Goal: Subscribe to service/newsletter

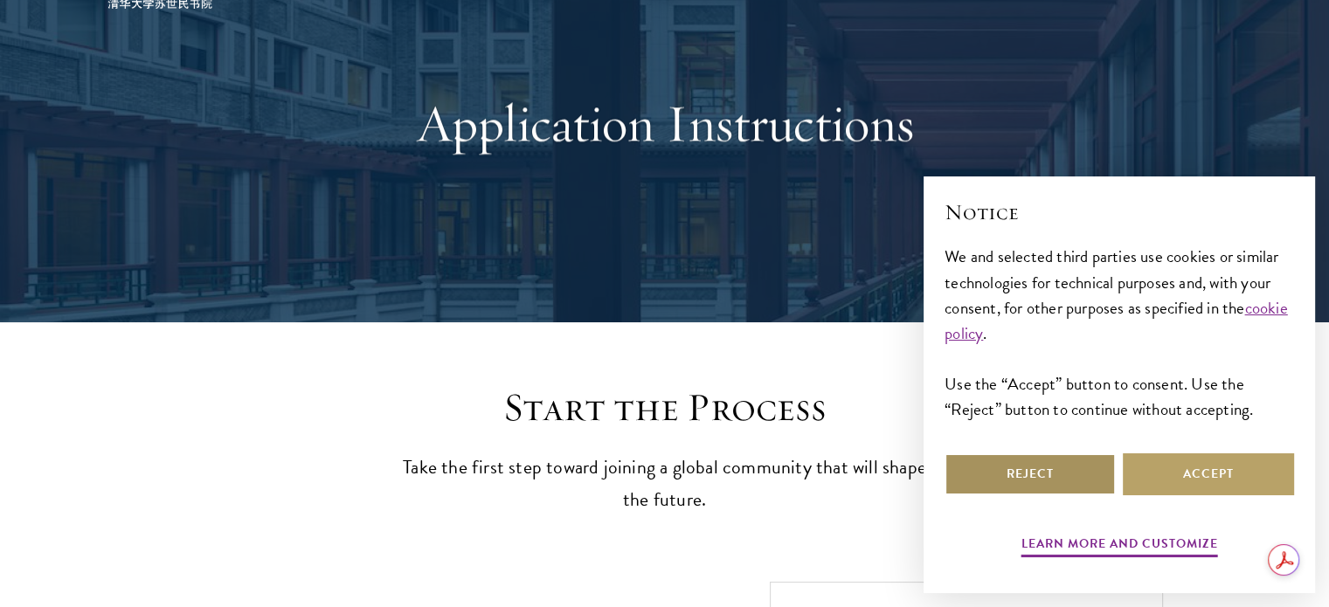
click at [1058, 483] on button "Reject" at bounding box center [1030, 475] width 171 height 42
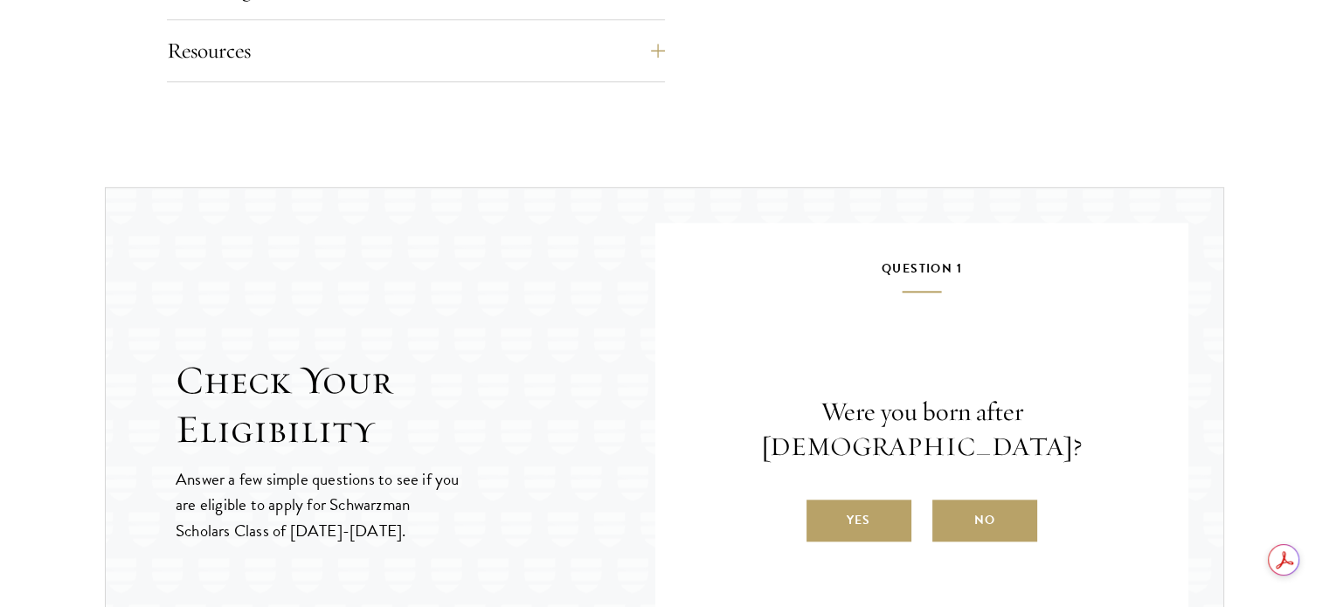
scroll to position [1661, 0]
click at [846, 505] on label "Yes" at bounding box center [859, 520] width 105 height 42
click at [822, 505] on input "Yes" at bounding box center [815, 509] width 16 height 16
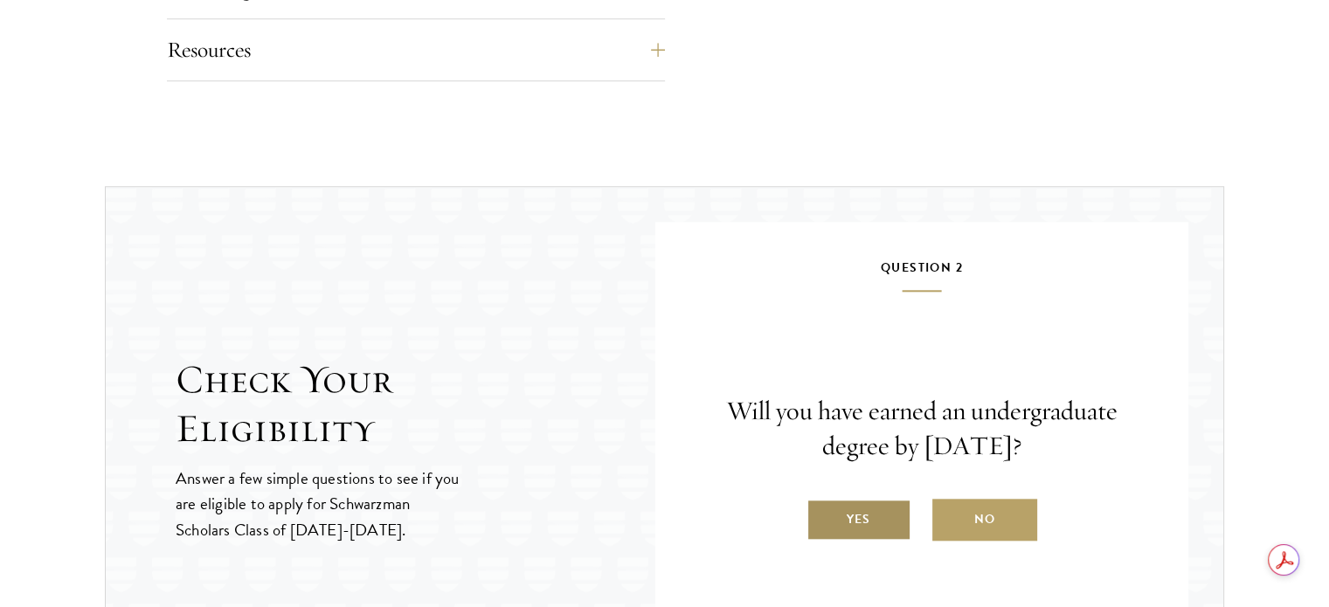
click at [873, 528] on label "Yes" at bounding box center [859, 520] width 105 height 42
click at [822, 516] on input "Yes" at bounding box center [815, 509] width 16 height 16
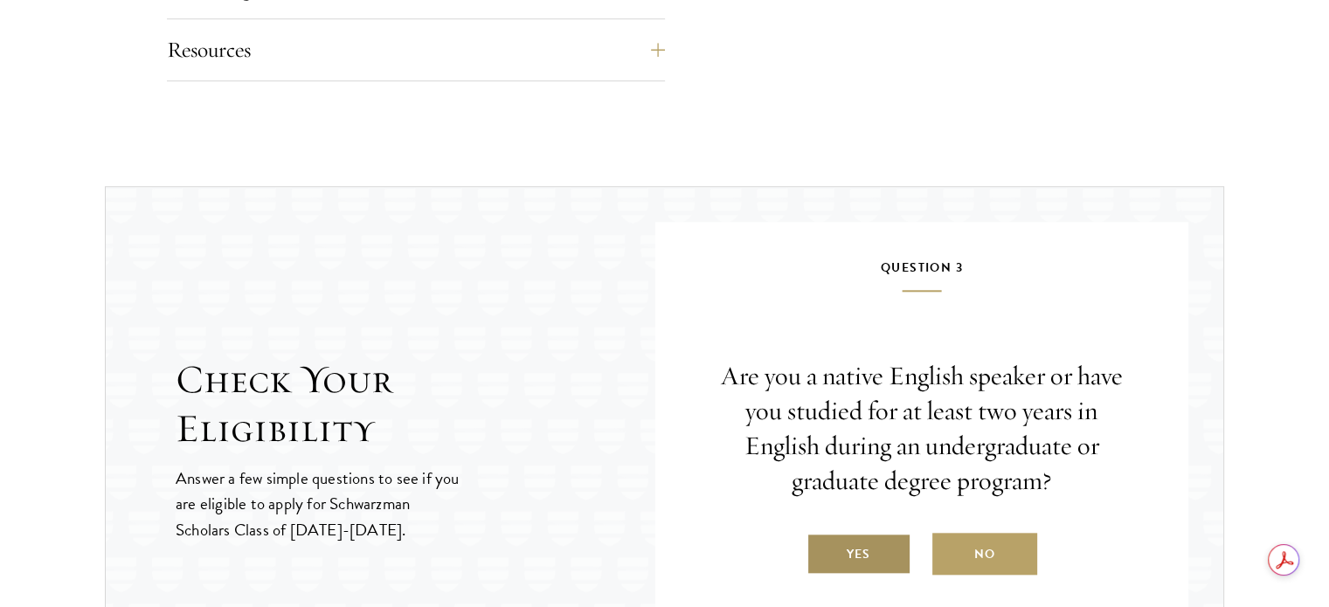
click at [862, 543] on label "Yes" at bounding box center [859, 554] width 105 height 42
click at [822, 543] on input "Yes" at bounding box center [815, 544] width 16 height 16
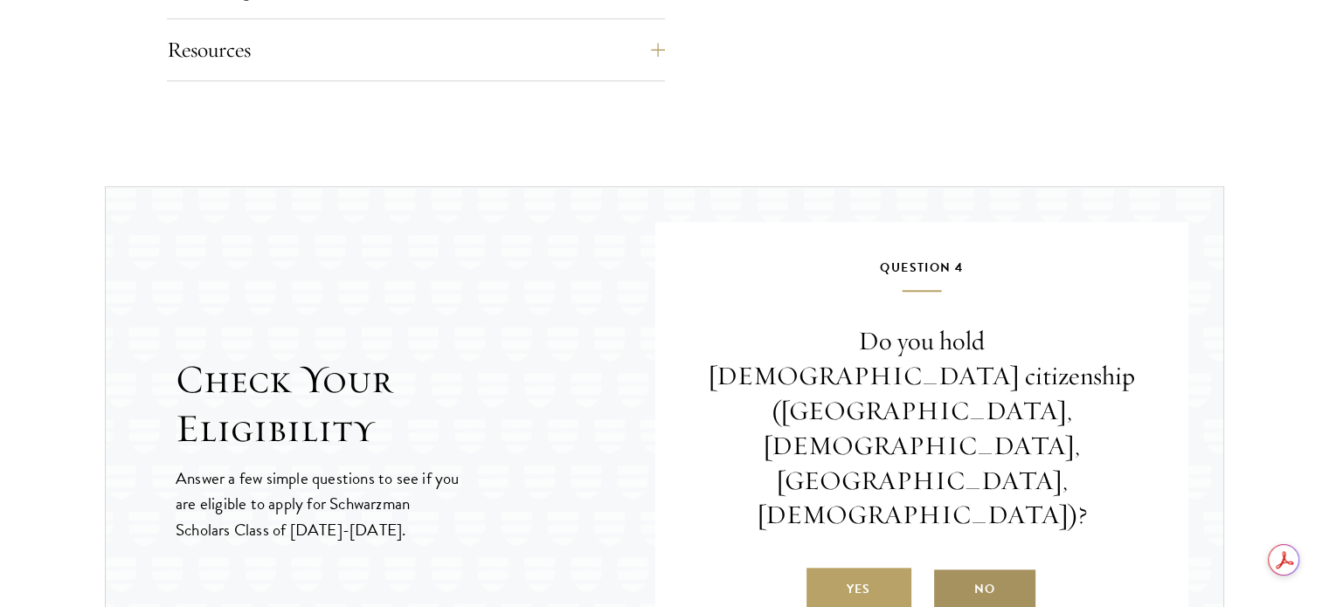
click at [987, 568] on label "No" at bounding box center [984, 589] width 105 height 42
click at [948, 571] on input "No" at bounding box center [940, 579] width 16 height 16
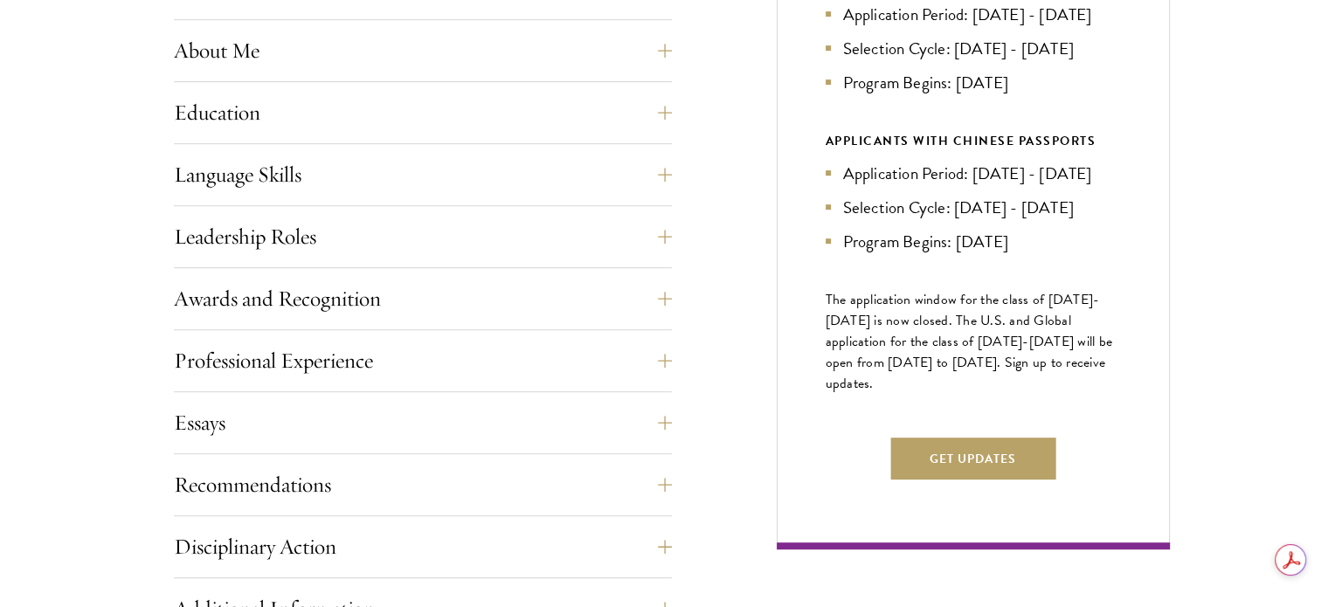
scroll to position [870, 0]
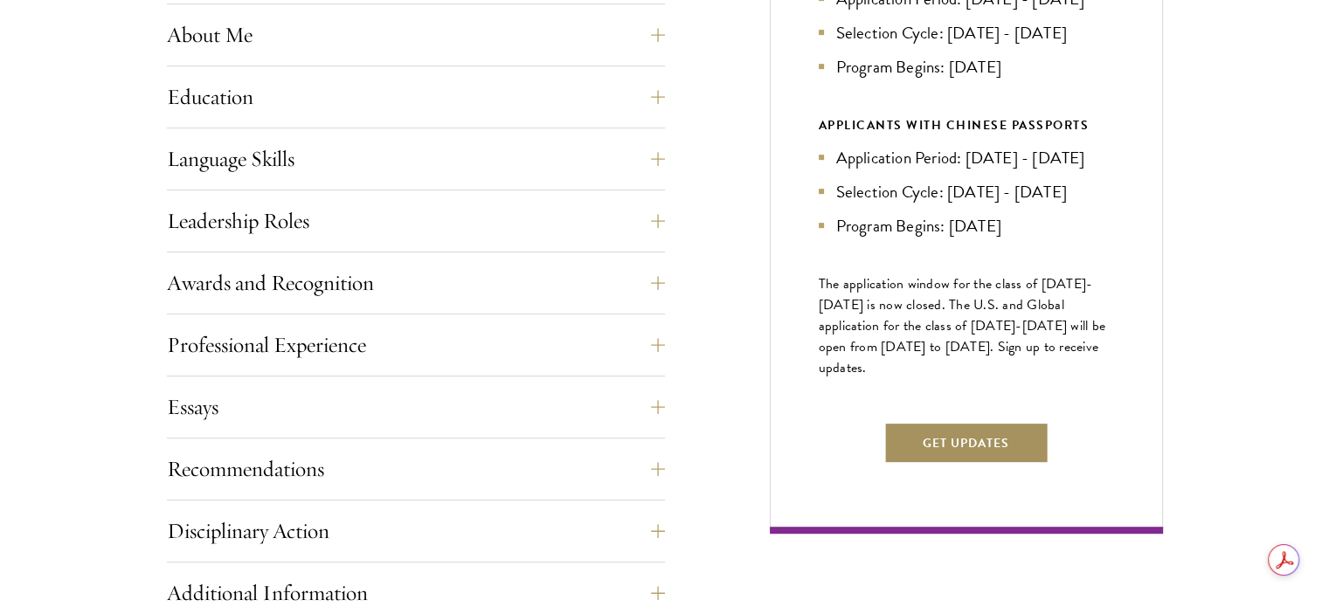
click at [1008, 461] on button "Get Updates" at bounding box center [965, 443] width 165 height 42
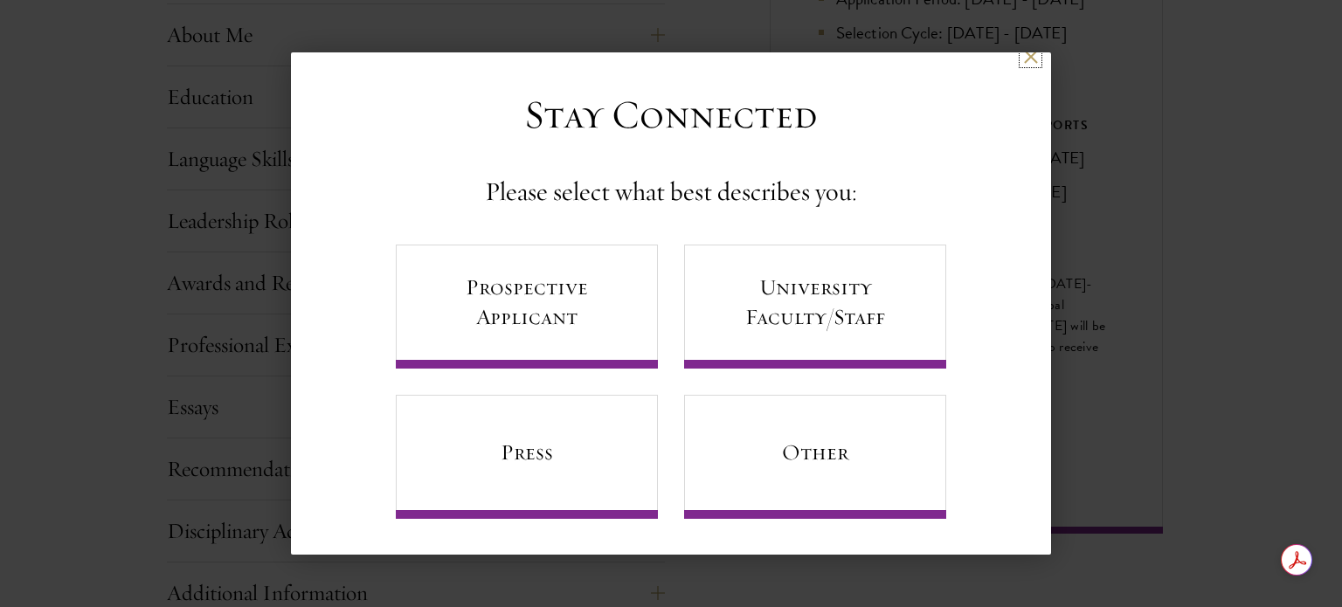
scroll to position [17, 0]
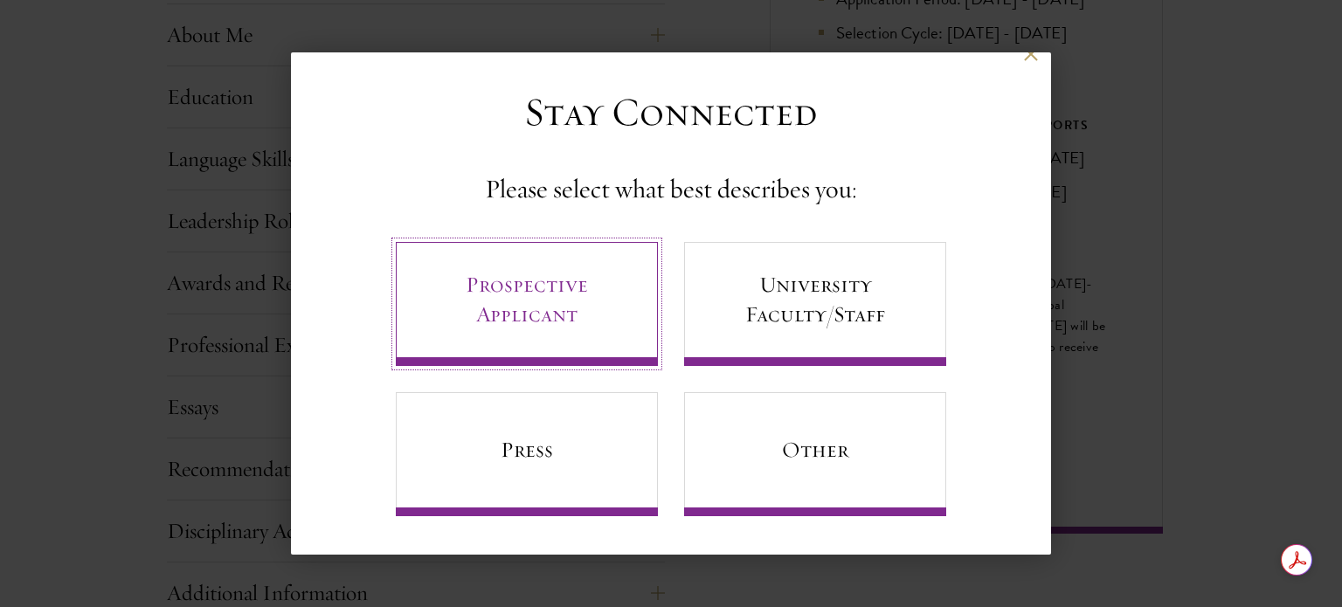
click at [467, 311] on link "Prospective Applicant" at bounding box center [527, 304] width 262 height 124
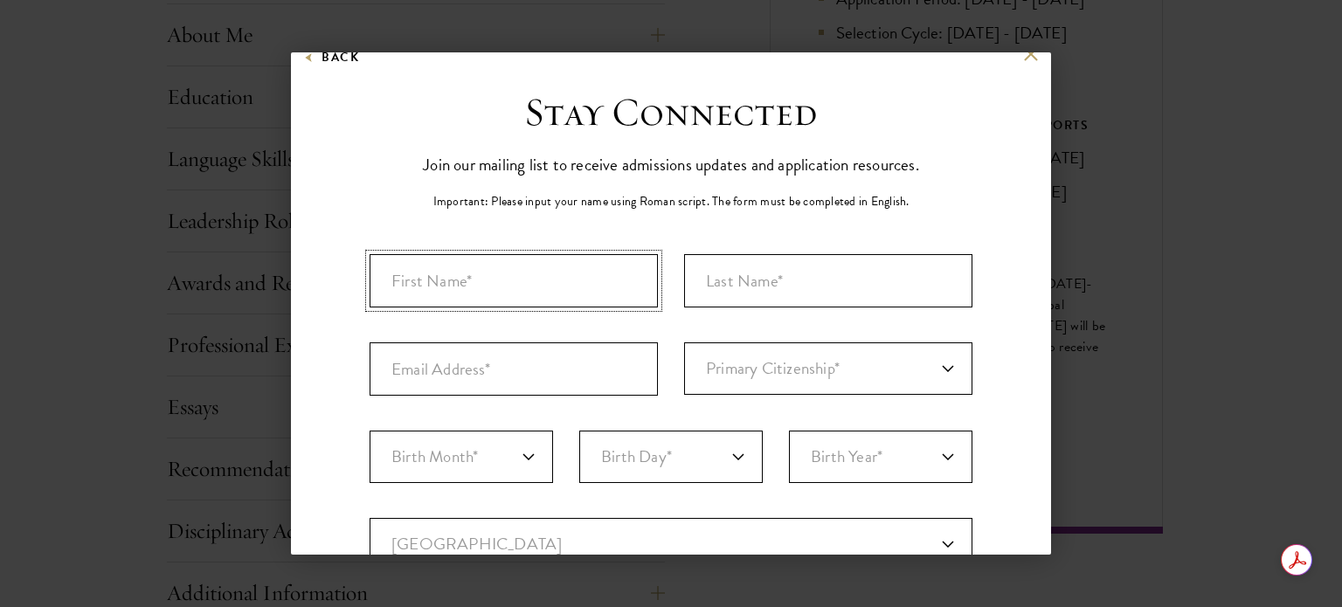
click at [426, 268] on input "First Name*" at bounding box center [514, 280] width 288 height 53
type input "[PERSON_NAME] [PERSON_NAME]"
type input "[PERSON_NAME]"
type input "[EMAIL_ADDRESS][DOMAIN_NAME]"
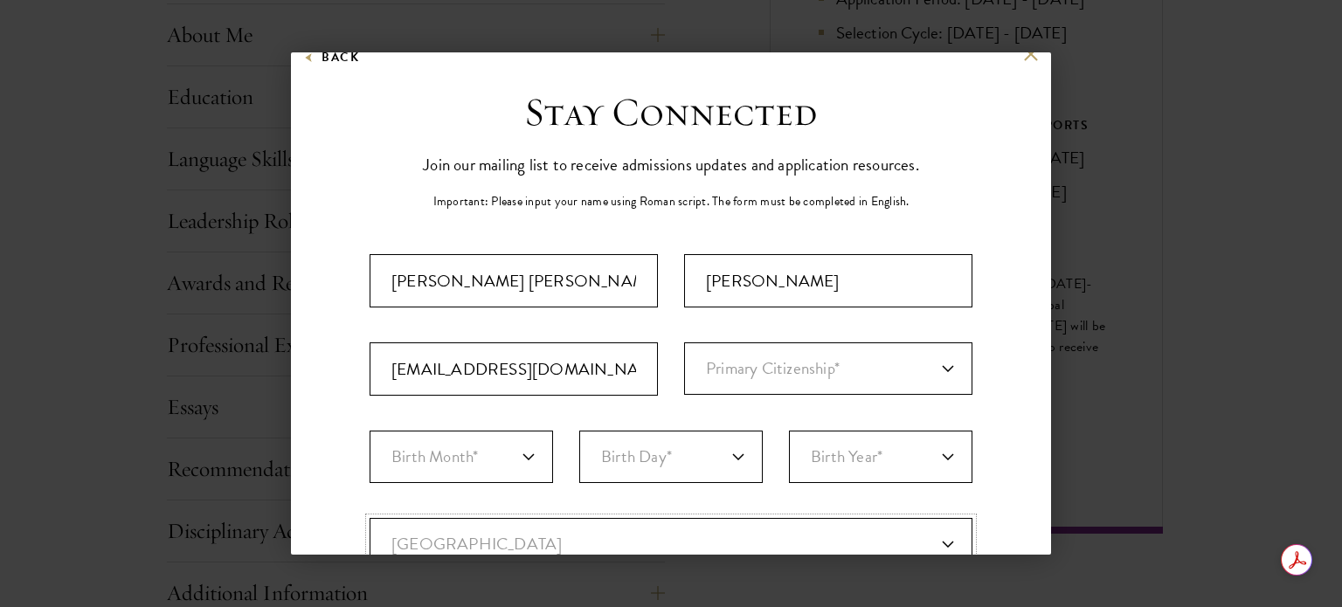
select select "UG"
type input "Kampala"
select select
click at [936, 366] on select "Primary Citizenship* [GEOGRAPHIC_DATA] [DEMOGRAPHIC_DATA] [DEMOGRAPHIC_DATA] [D…" at bounding box center [828, 369] width 288 height 52
select select "UG"
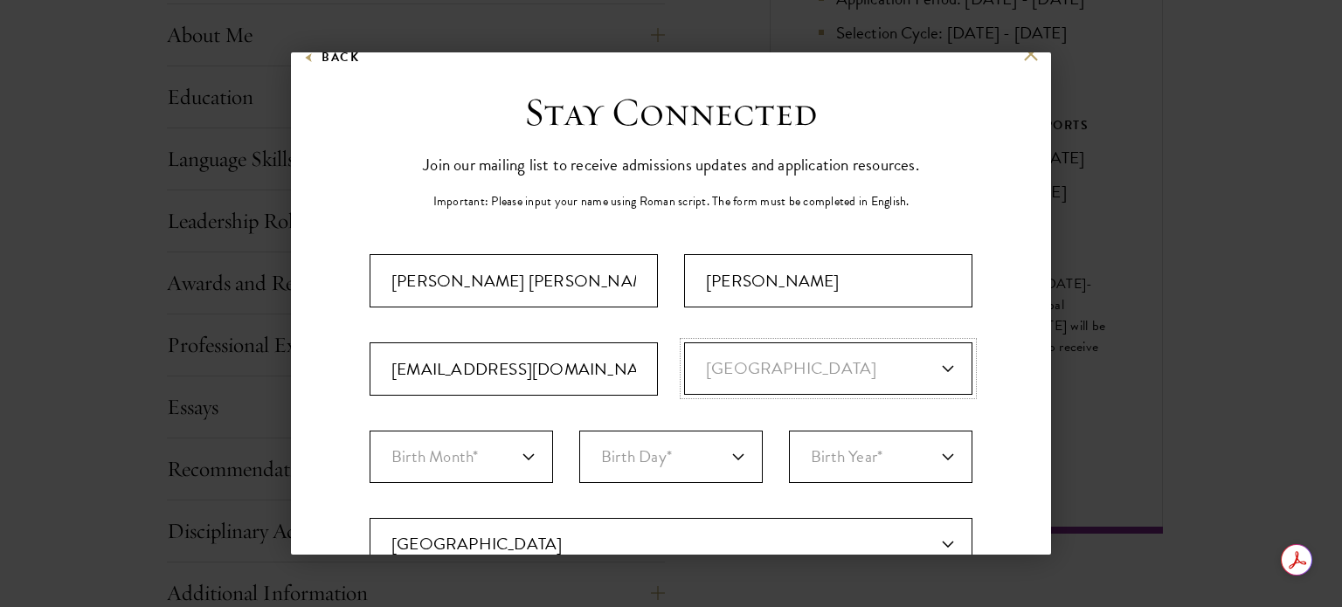
click at [684, 343] on select "Primary Citizenship* [GEOGRAPHIC_DATA] [DEMOGRAPHIC_DATA] [DEMOGRAPHIC_DATA] [D…" at bounding box center [828, 369] width 288 height 52
click at [524, 460] on select "Birth Month* January February March April May June July August September Octobe…" at bounding box center [462, 457] width 184 height 52
select select "12"
click at [370, 431] on select "Birth Month* January February March April May June July August September Octobe…" at bounding box center [462, 457] width 184 height 52
click at [731, 457] on select "Birth Day* 1 2 3 4 5 6 7 8 9 10 11 12 13 14 15 16 17 18 19 20 21 22 23 24 25 26…" at bounding box center [671, 457] width 184 height 52
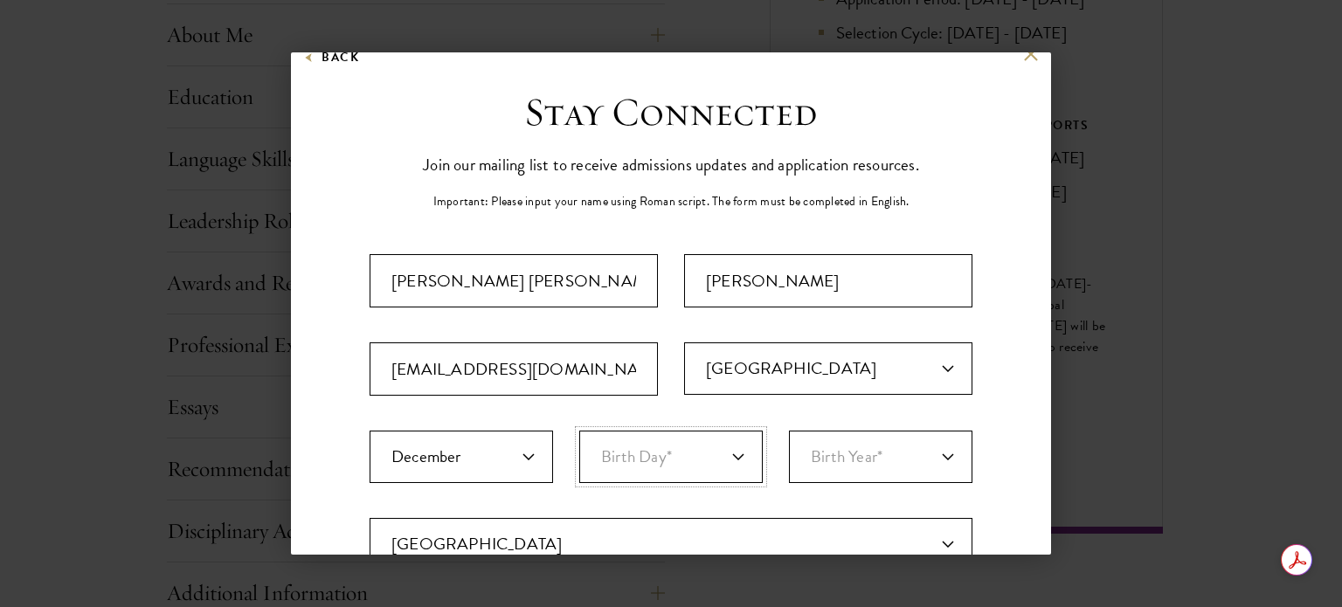
select select "25"
click at [579, 431] on select "Birth Day* 1 2 3 4 5 6 7 8 9 10 11 12 13 14 15 16 17 18 19 20 21 22 23 24 25 26…" at bounding box center [671, 457] width 184 height 52
click at [937, 457] on select "Birth Year* [DEMOGRAPHIC_DATA] [DEMOGRAPHIC_DATA] [DEMOGRAPHIC_DATA] [DEMOGRAPH…" at bounding box center [881, 457] width 184 height 52
select select "1999"
click at [789, 431] on select "Birth Year* [DEMOGRAPHIC_DATA] [DEMOGRAPHIC_DATA] [DEMOGRAPHIC_DATA] [DEMOGRAPH…" at bounding box center [881, 457] width 184 height 52
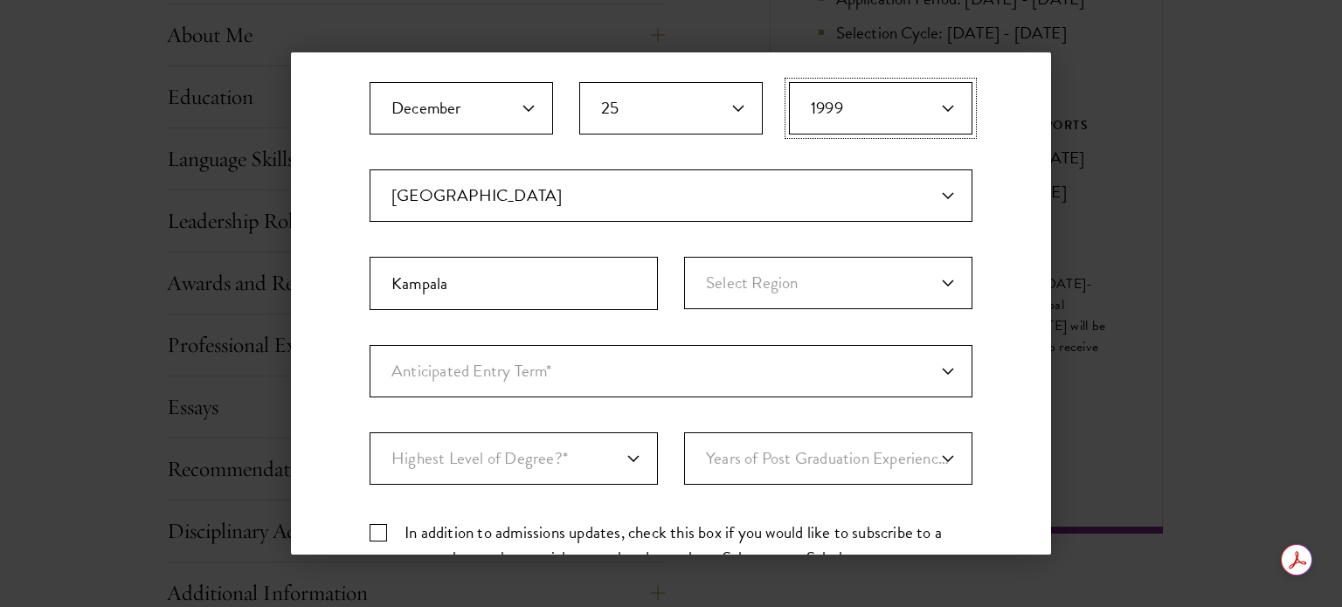
scroll to position [366, 0]
click at [944, 282] on select "Select Region [GEOGRAPHIC_DATA]" at bounding box center [828, 282] width 288 height 52
select select "Central"
click at [684, 256] on select "Select Region [GEOGRAPHIC_DATA]" at bounding box center [828, 282] width 288 height 52
click at [935, 365] on select "Anticipated Entry Term* [DATE] (Application opens [DATE]) Just Exploring" at bounding box center [671, 370] width 603 height 52
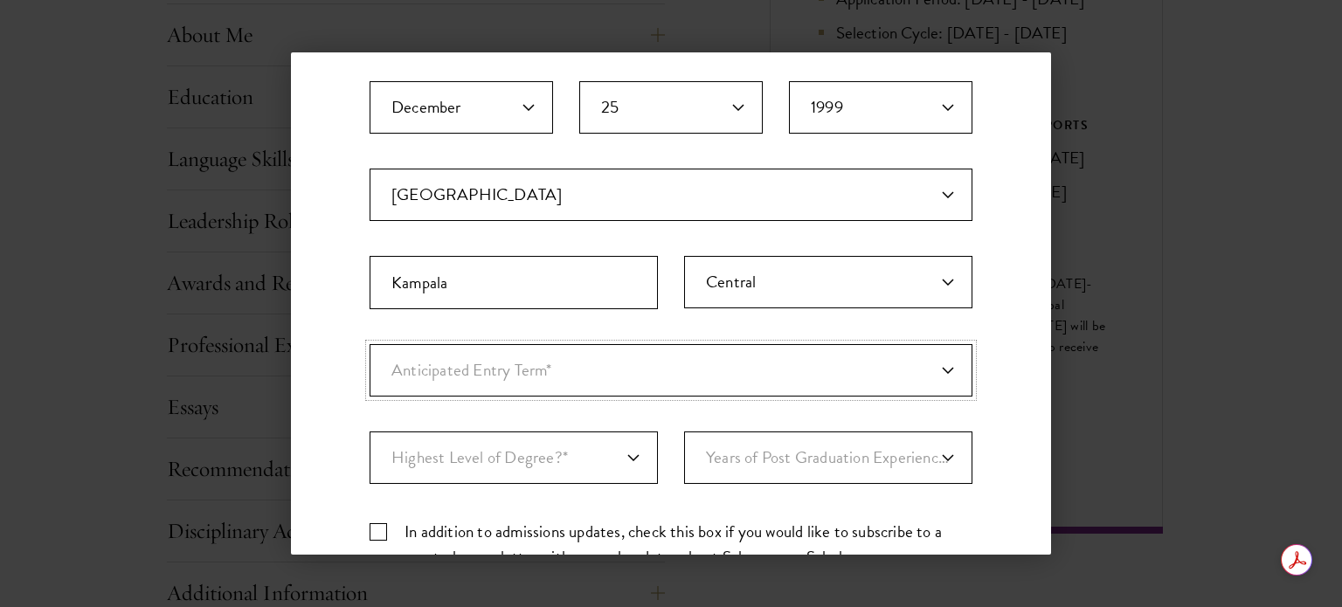
click at [370, 344] on select "Anticipated Entry Term* [DATE] (Application opens [DATE]) Just Exploring" at bounding box center [671, 370] width 603 height 52
click at [943, 371] on select "Anticipated Entry Term* [DATE] (Application opens [DATE]) Just Exploring" at bounding box center [671, 370] width 603 height 52
click at [370, 344] on select "Anticipated Entry Term* [DATE] (Application opens [DATE]) Just Exploring" at bounding box center [671, 370] width 603 height 52
click at [628, 452] on select "Highest Level of Degree?* PHD Bachelor's Master's Current Undergraduate Student" at bounding box center [514, 458] width 288 height 52
select select "baef124f-e103-44b1-8ca6-5d0669438e44"
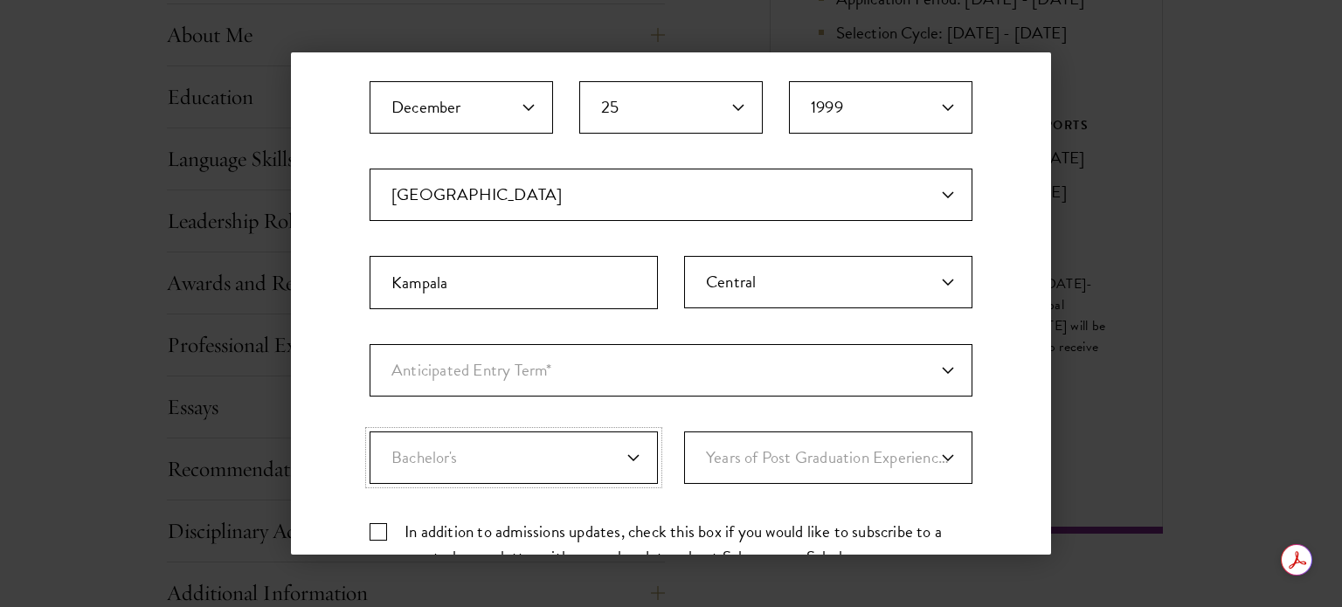
click at [370, 432] on select "Highest Level of Degree?* PHD Bachelor's Master's Current Undergraduate Student" at bounding box center [514, 458] width 288 height 52
click at [932, 454] on select "Years of Post Graduation Experience?* 1 2 3 4 5 6 7 8 9 10" at bounding box center [828, 458] width 288 height 52
select select "3"
click at [684, 432] on select "Years of Post Graduation Experience?* 1 2 3 4 5 6 7 8 9 10" at bounding box center [828, 458] width 288 height 52
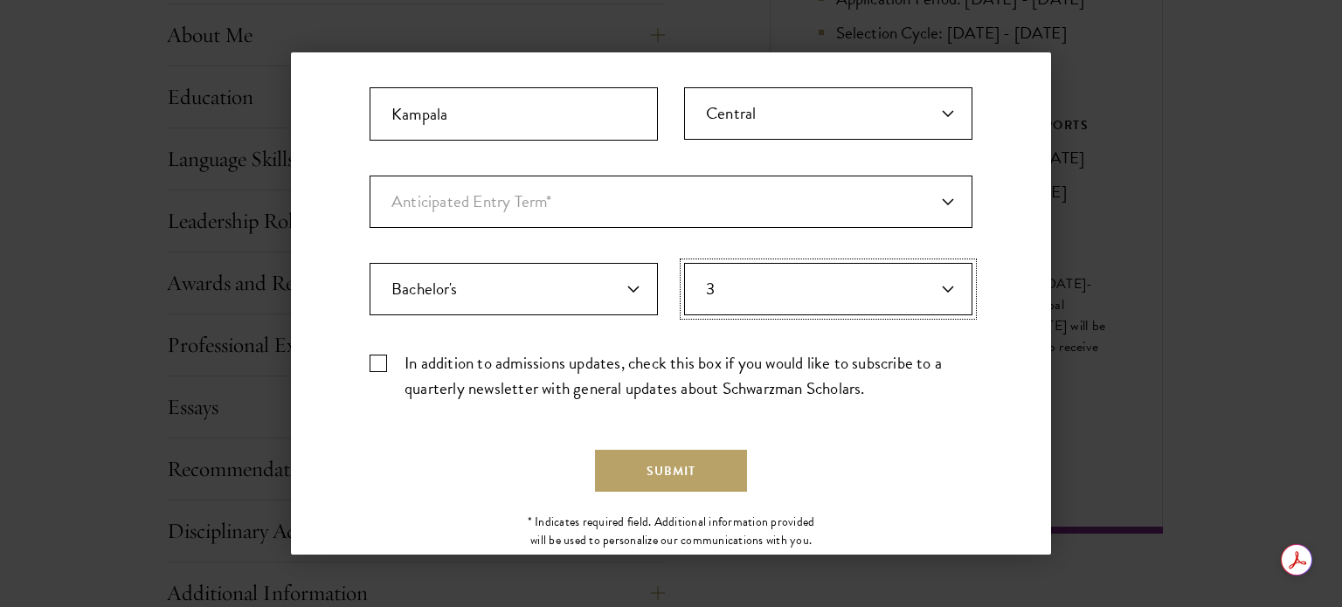
scroll to position [541, 0]
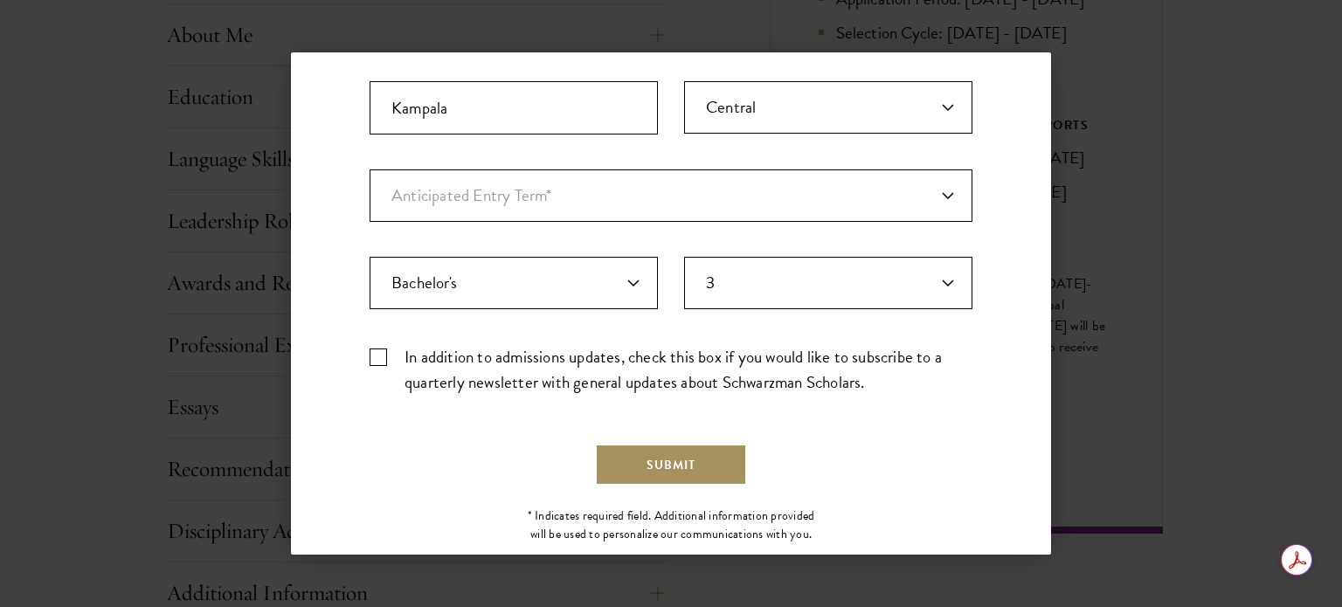
click at [676, 447] on button "Submit" at bounding box center [671, 465] width 152 height 42
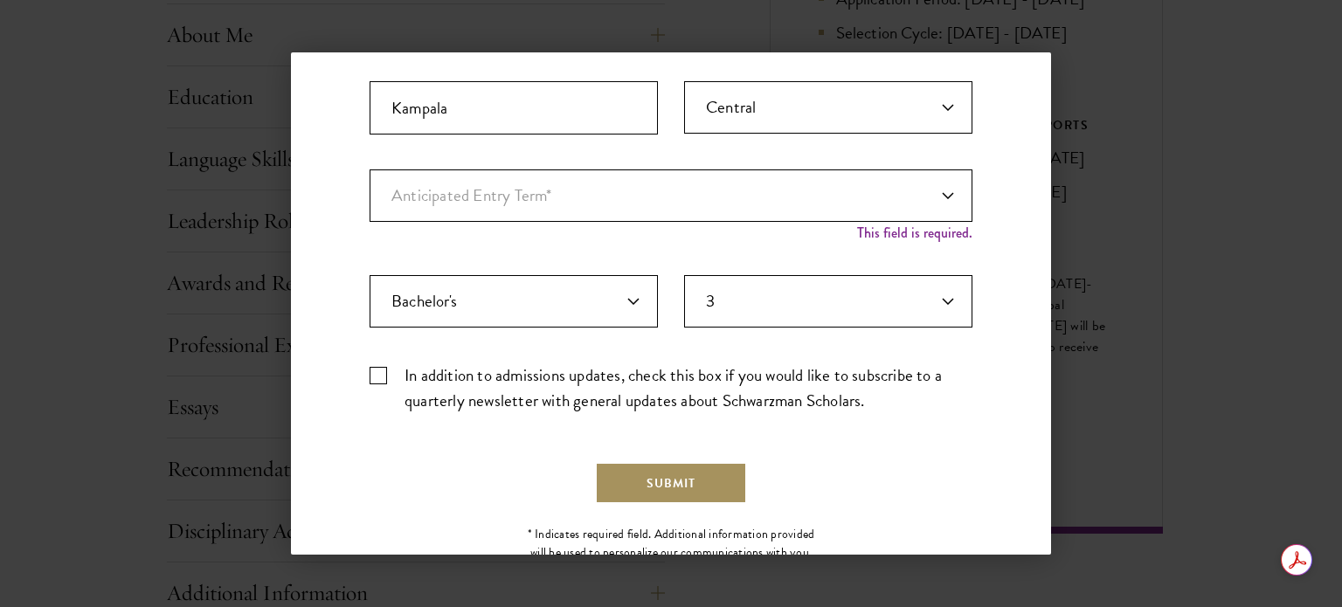
scroll to position [597, 0]
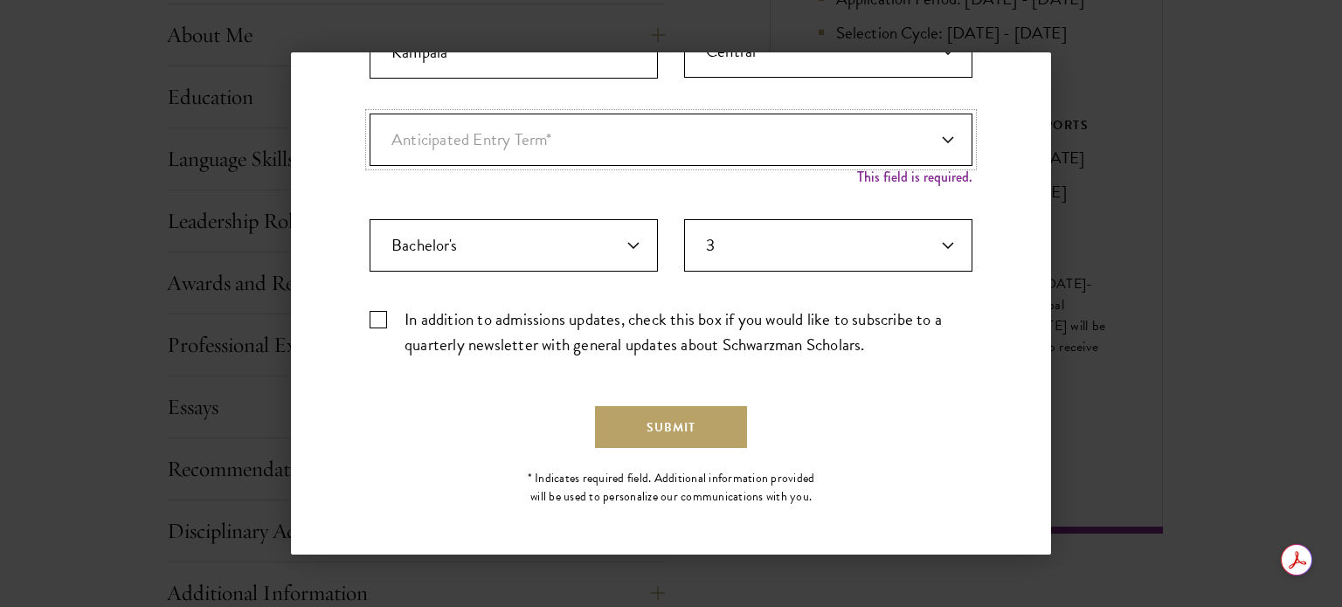
click at [933, 131] on select "Anticipated Entry Term* [DATE] (Application opens [DATE]) Just Exploring" at bounding box center [671, 140] width 603 height 52
select select "a6790467-ebe7-4045-a56a-66c1cae98076"
click at [370, 129] on select "Anticipated Entry Term* [DATE] (Application opens [DATE]) Just Exploring" at bounding box center [671, 140] width 603 height 52
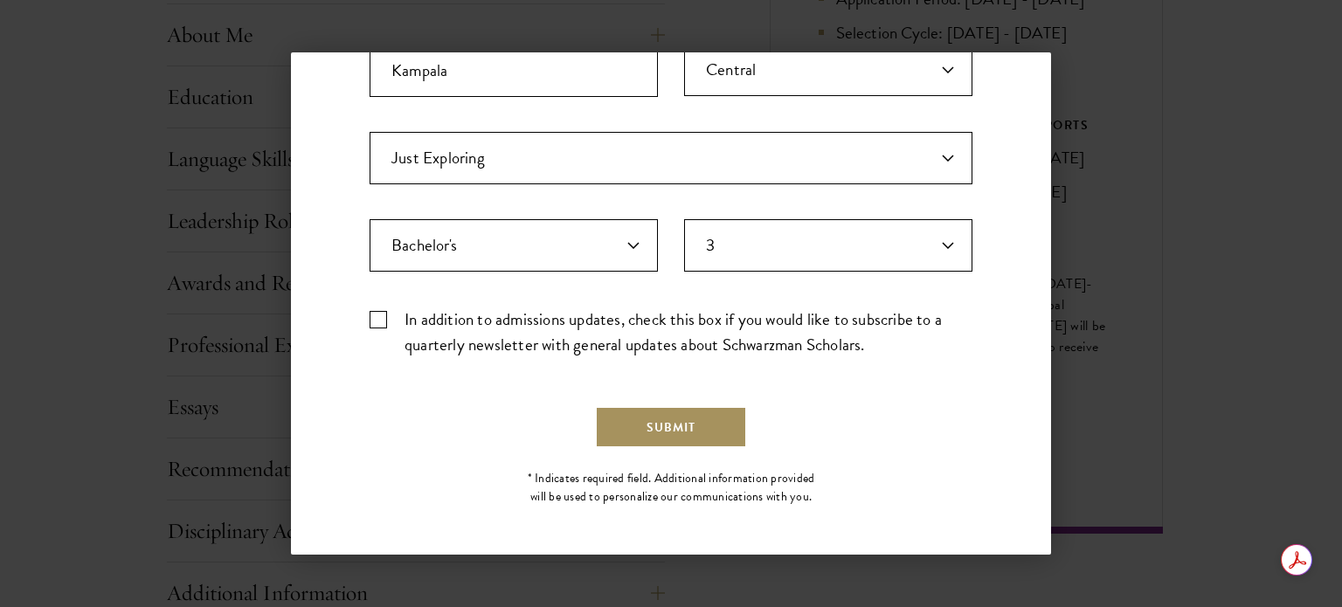
click at [717, 420] on button "Submit" at bounding box center [671, 427] width 152 height 42
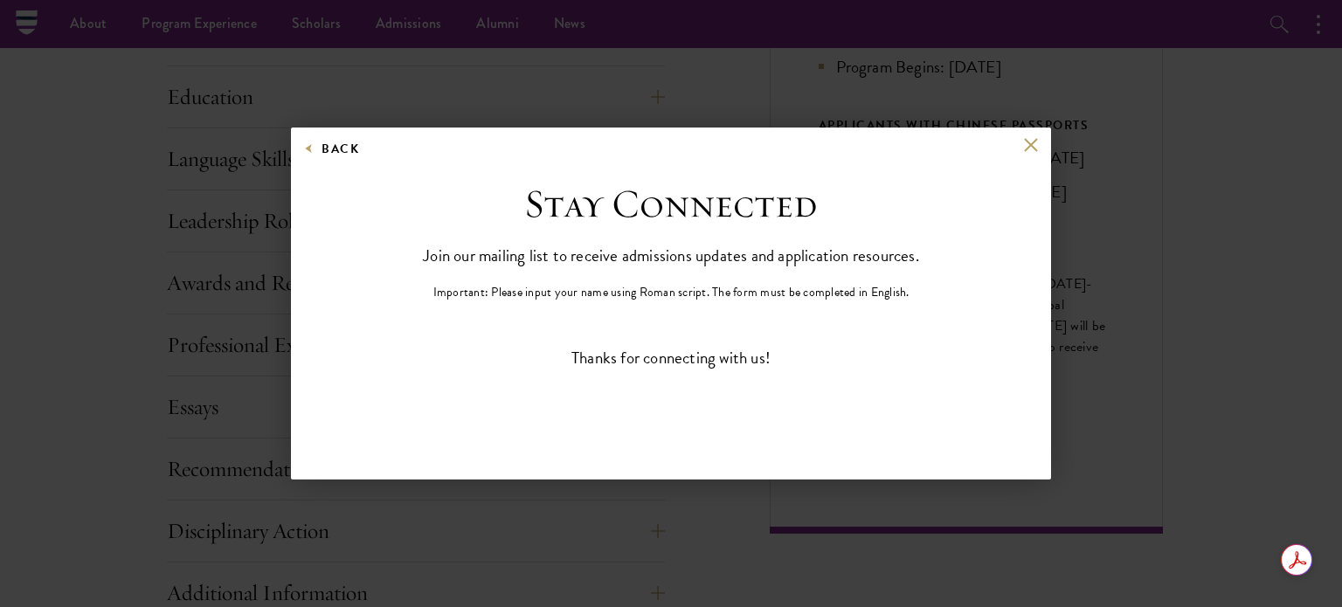
scroll to position [0, 0]
click at [836, 277] on div "Stay Connected Join our mailing list to receive admissions updates and applicat…" at bounding box center [671, 241] width 542 height 122
click at [1029, 143] on button at bounding box center [1030, 145] width 15 height 15
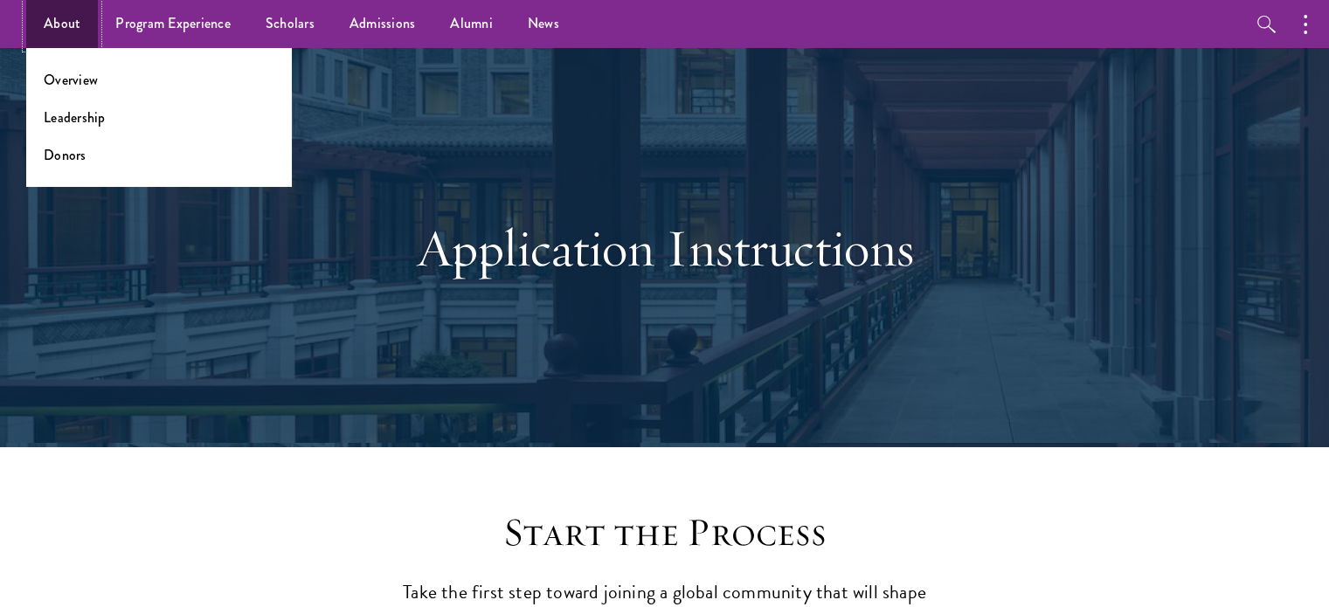
click at [56, 36] on link "About" at bounding box center [62, 24] width 72 height 48
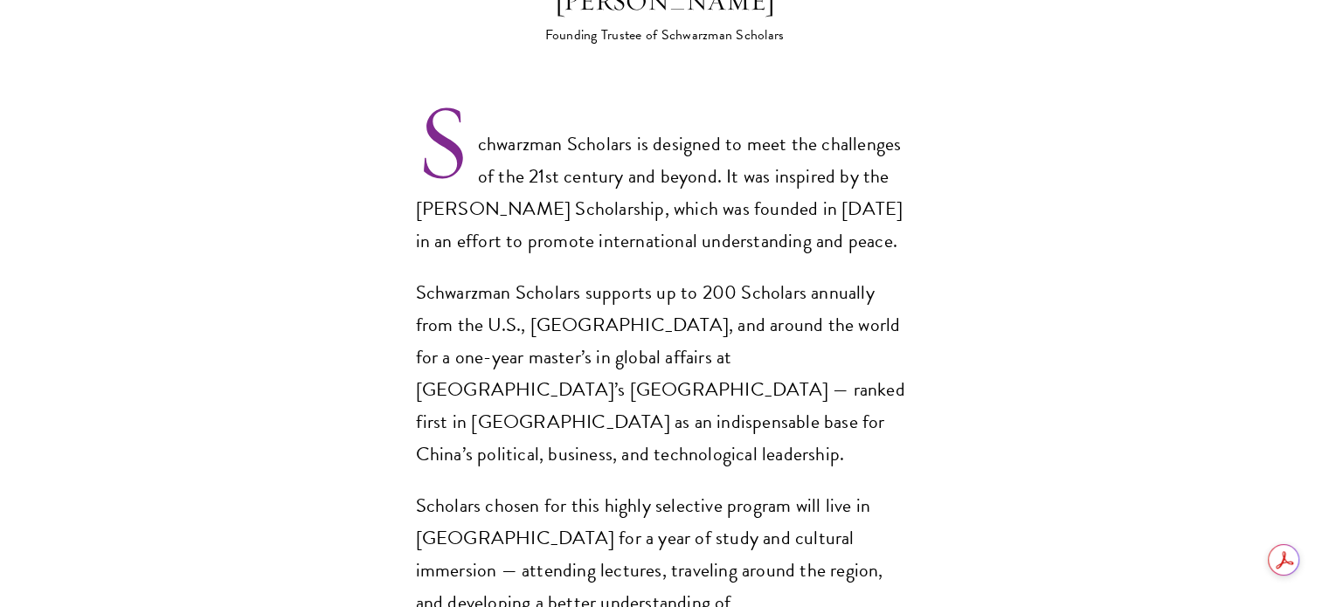
scroll to position [1246, 0]
